Goal: Navigation & Orientation: Find specific page/section

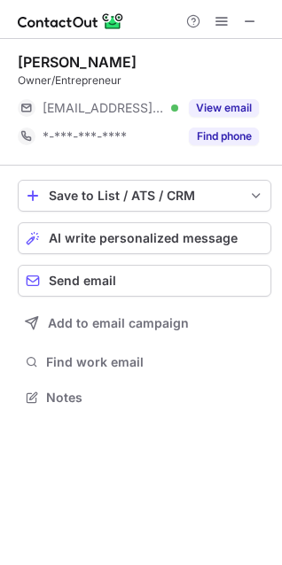
scroll to position [385, 282]
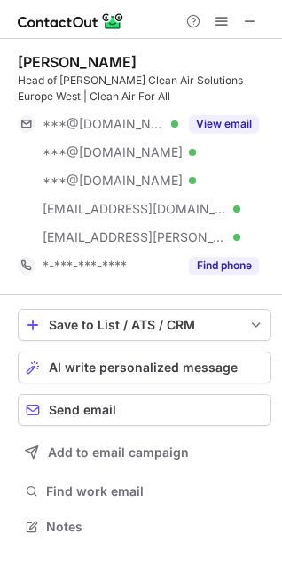
scroll to position [515, 282]
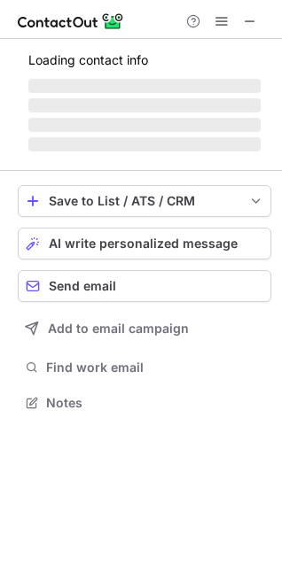
scroll to position [401, 282]
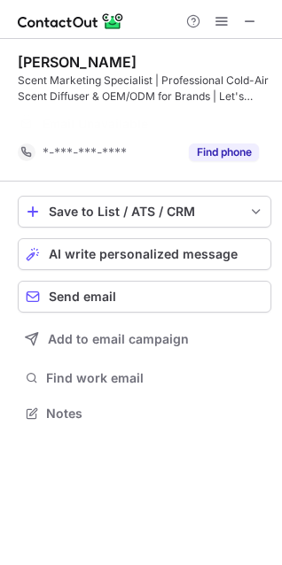
scroll to position [373, 282]
